Goal: Find specific page/section: Find specific page/section

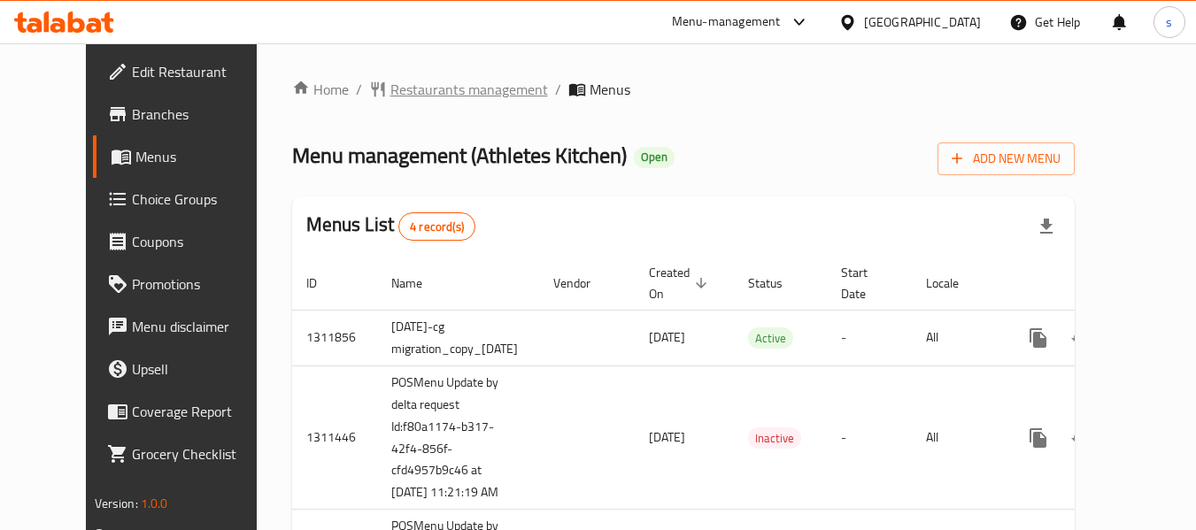
click at [422, 97] on span "Restaurants management" at bounding box center [469, 89] width 158 height 21
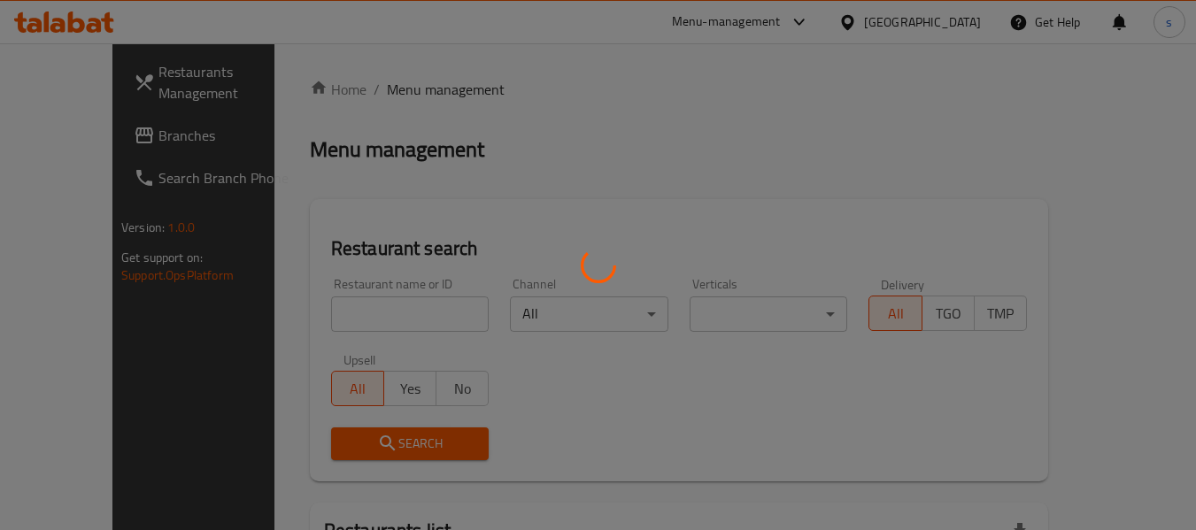
click at [380, 323] on div at bounding box center [598, 265] width 1196 height 530
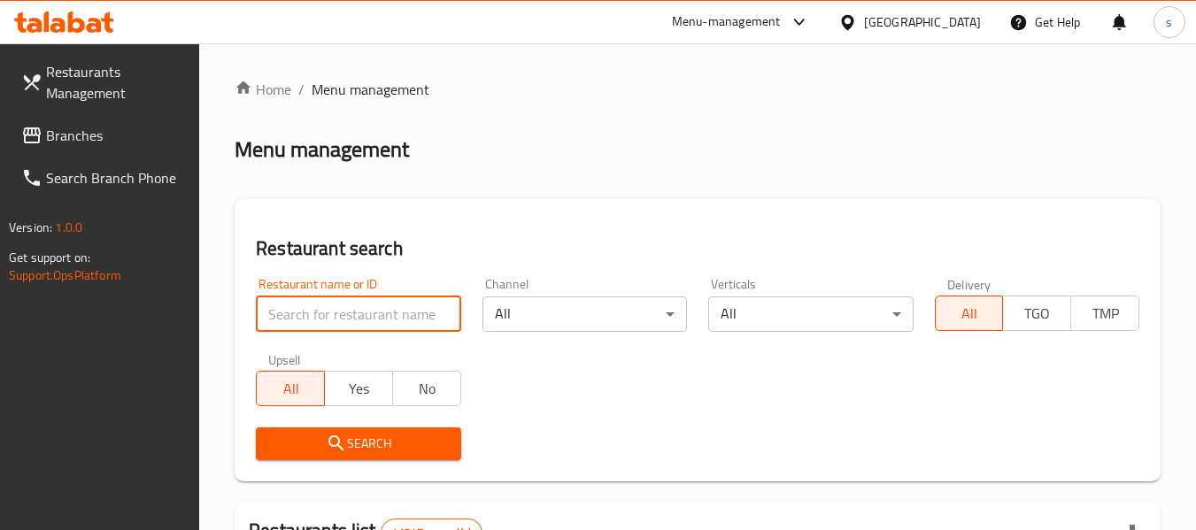
click at [380, 323] on input "search" at bounding box center [358, 314] width 205 height 35
paste input "672731"
type input "672731"
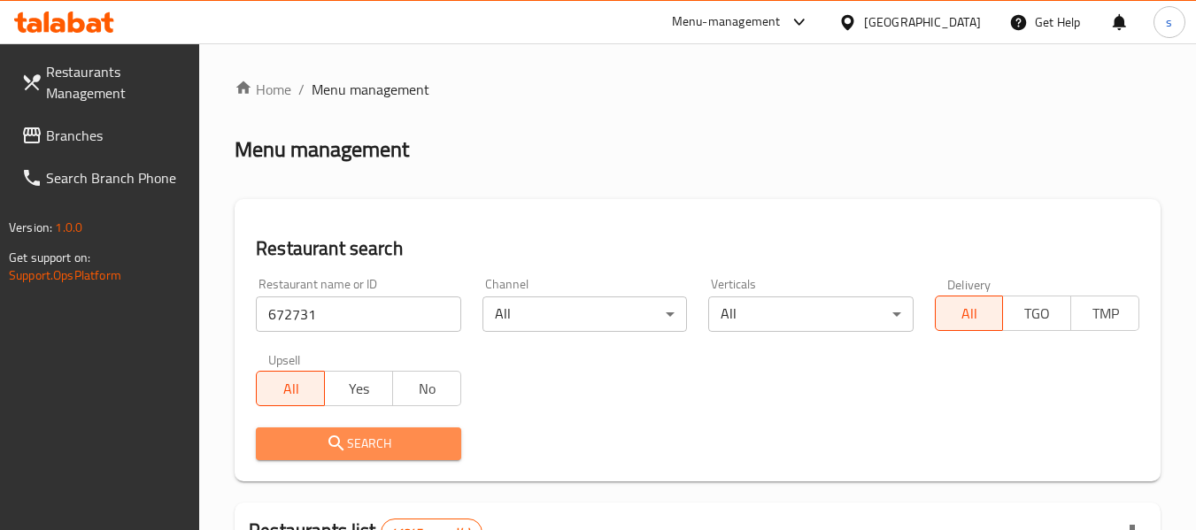
click at [367, 457] on button "Search" at bounding box center [358, 444] width 205 height 33
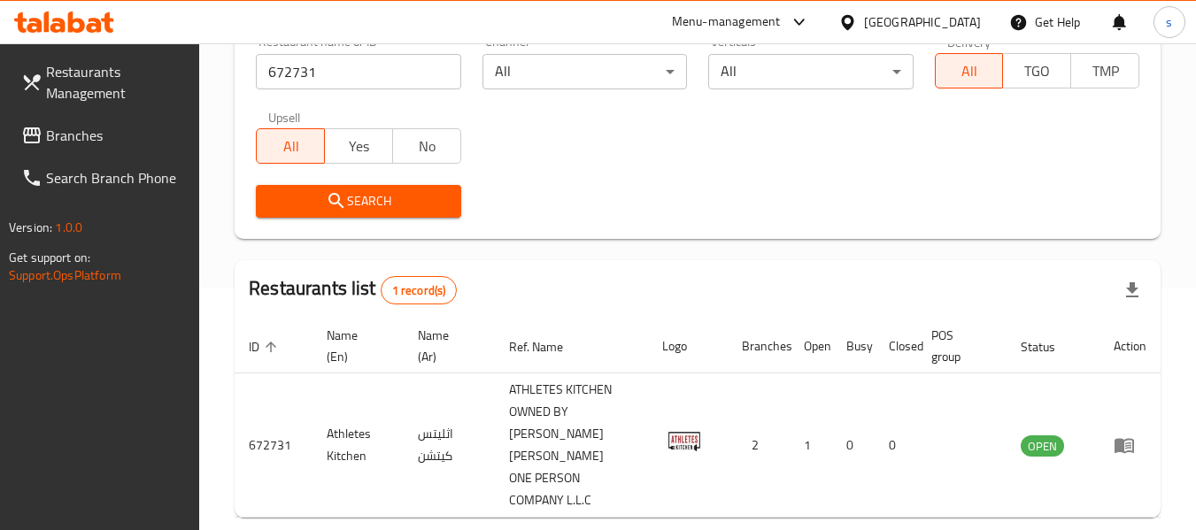
scroll to position [304, 0]
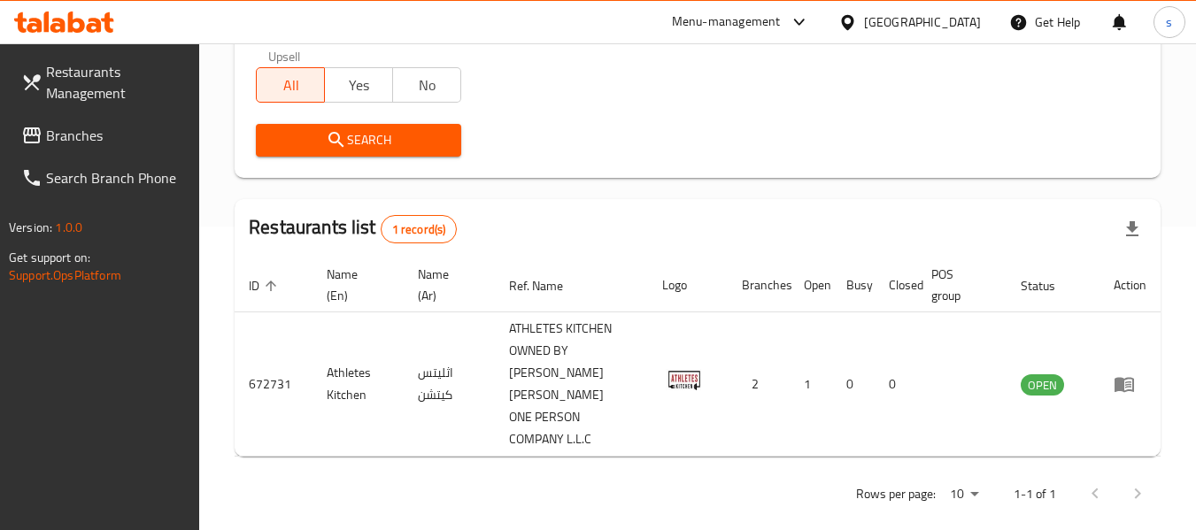
click at [900, 26] on div "[GEOGRAPHIC_DATA]" at bounding box center [922, 21] width 117 height 19
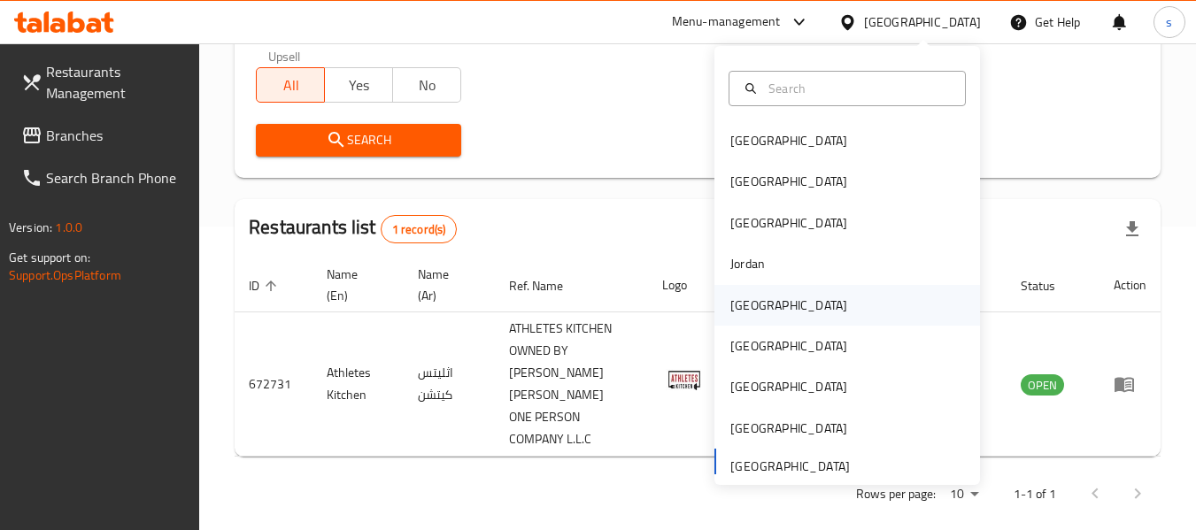
click at [730, 299] on div "[GEOGRAPHIC_DATA]" at bounding box center [788, 305] width 117 height 19
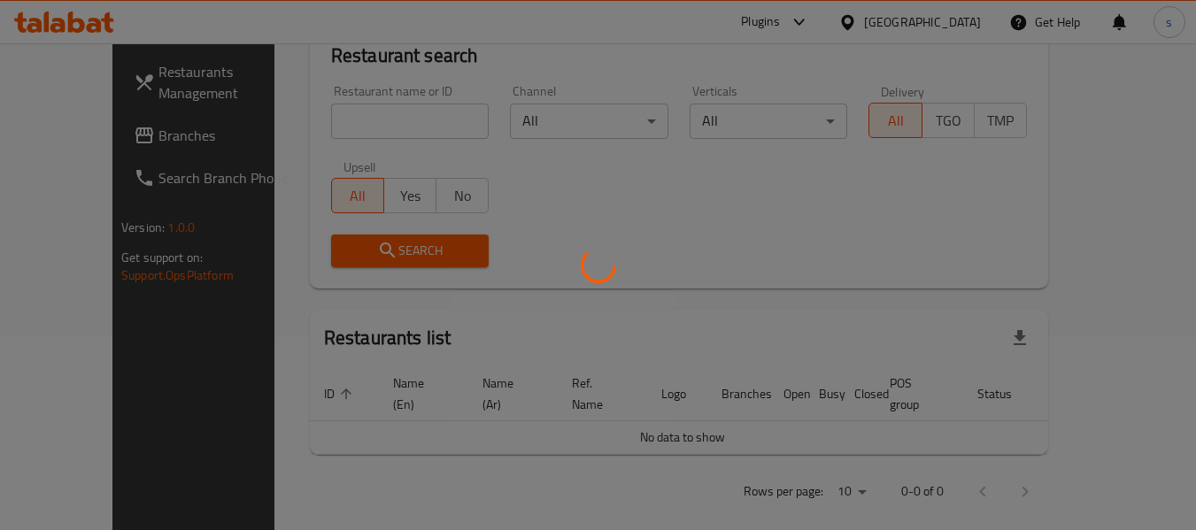
scroll to position [304, 0]
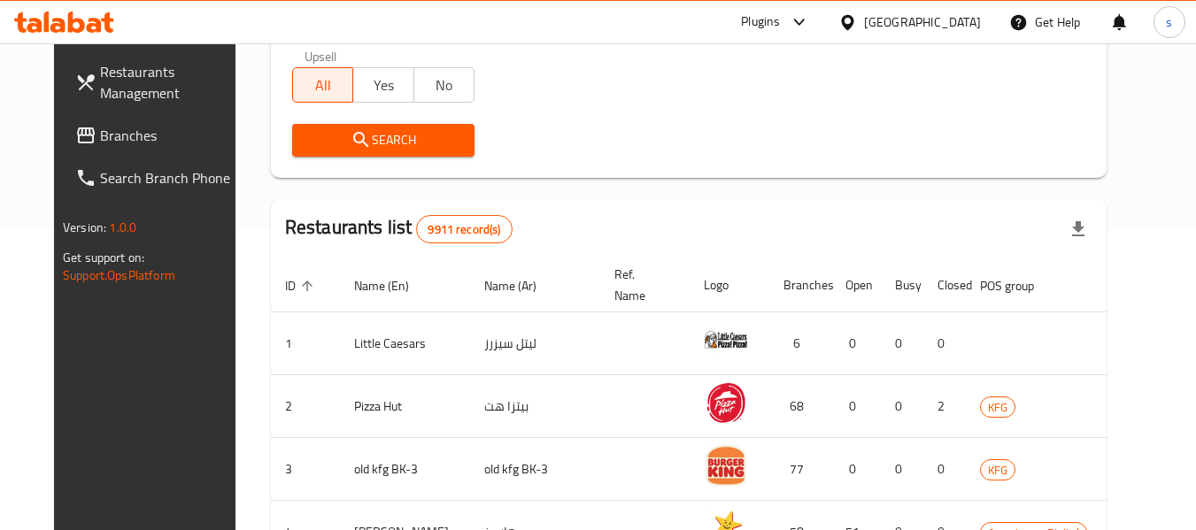
click at [100, 143] on span "Branches" at bounding box center [170, 135] width 140 height 21
